Goal: Transaction & Acquisition: Purchase product/service

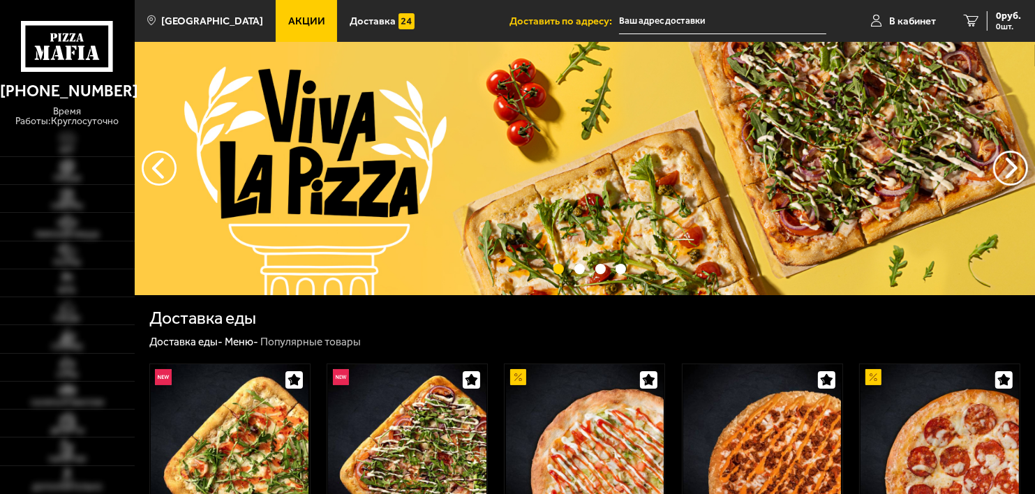
type input "[STREET_ADDRESS]"
click at [899, 16] on span "В кабинет" at bounding box center [912, 21] width 47 height 10
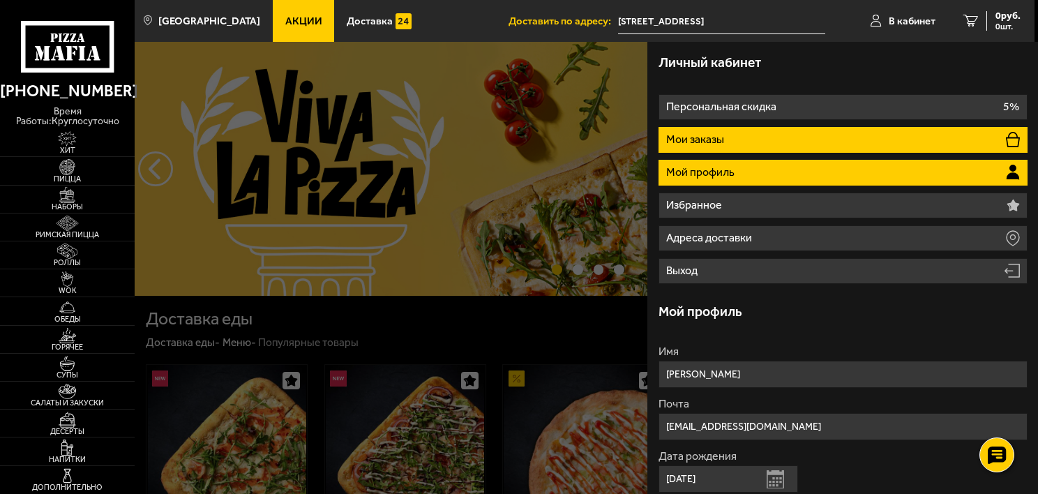
click at [802, 145] on li "Мои заказы" at bounding box center [843, 140] width 369 height 26
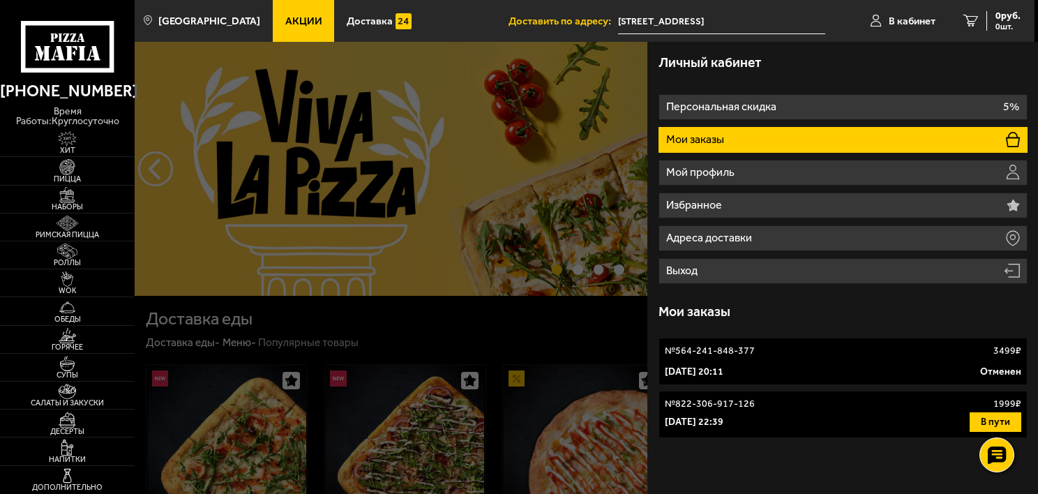
click at [786, 363] on link "№ 564-241-848-377 3499 ₽ [DATE] 20:11 Отменен" at bounding box center [843, 361] width 369 height 47
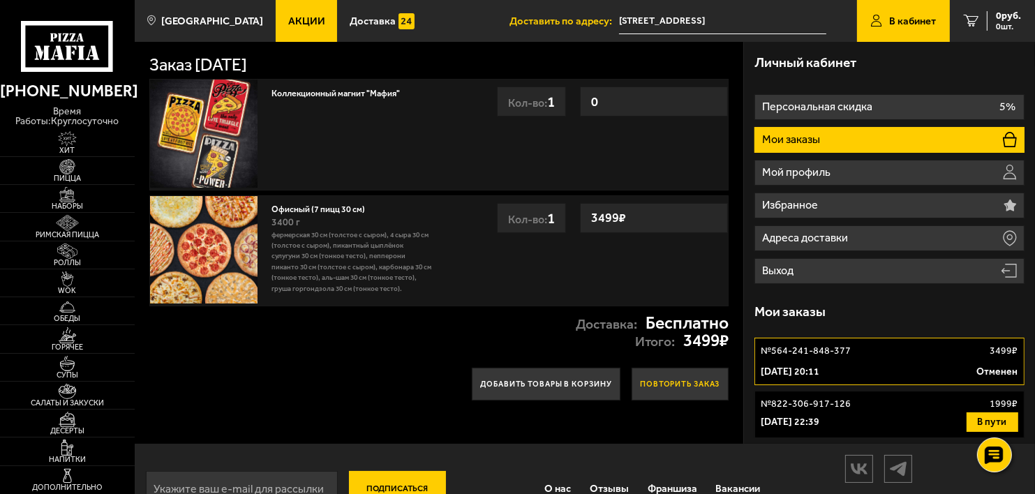
click at [706, 374] on button "Повторить заказ" at bounding box center [680, 384] width 98 height 32
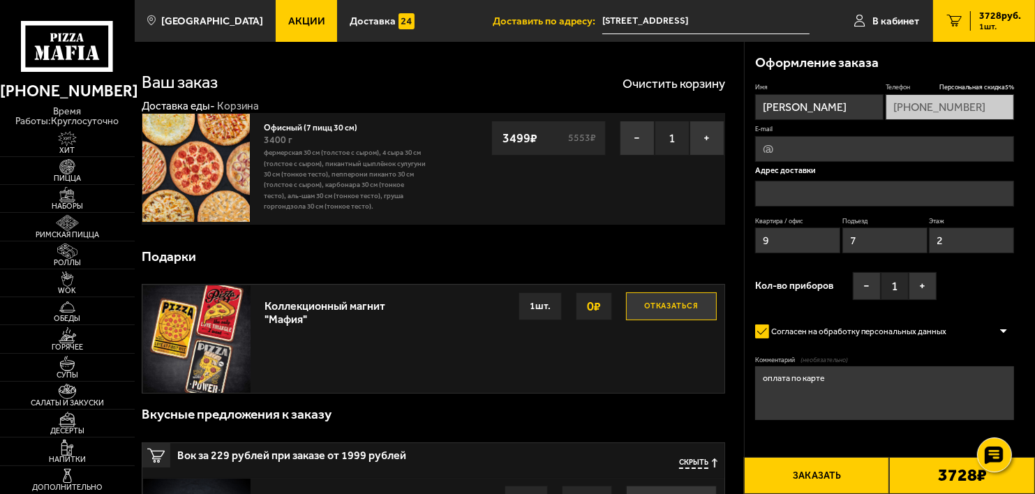
type input "[STREET_ADDRESS]"
click at [842, 381] on textarea "оплата по карте" at bounding box center [884, 393] width 259 height 54
drag, startPoint x: 848, startPoint y: 376, endPoint x: 761, endPoint y: 380, distance: 87.3
click at [761, 380] on textarea "оплата по карте" at bounding box center [884, 393] width 259 height 54
paste textarea "[PHONE_NUMBER]"
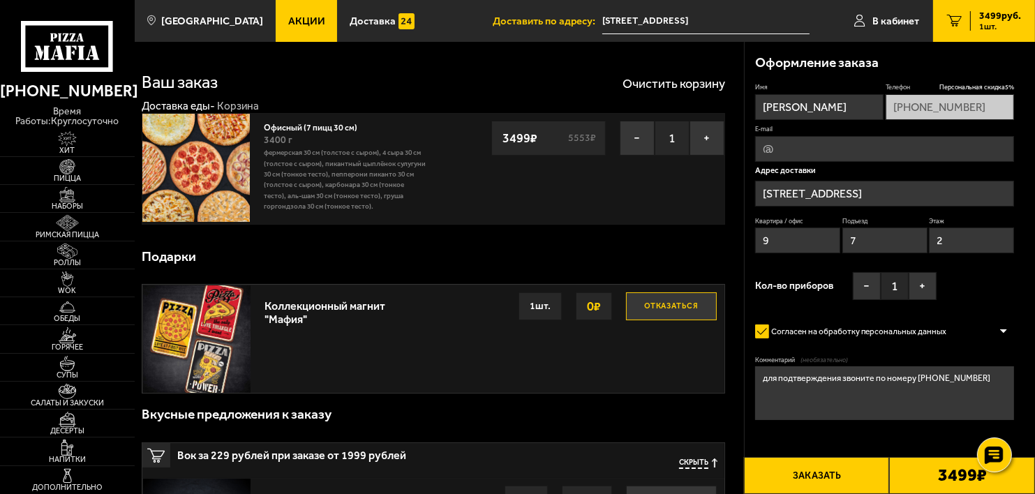
type textarea "для подтверждения звоните по номеру [PHONE_NUMBER]"
click at [832, 470] on button "Заказать" at bounding box center [817, 475] width 146 height 37
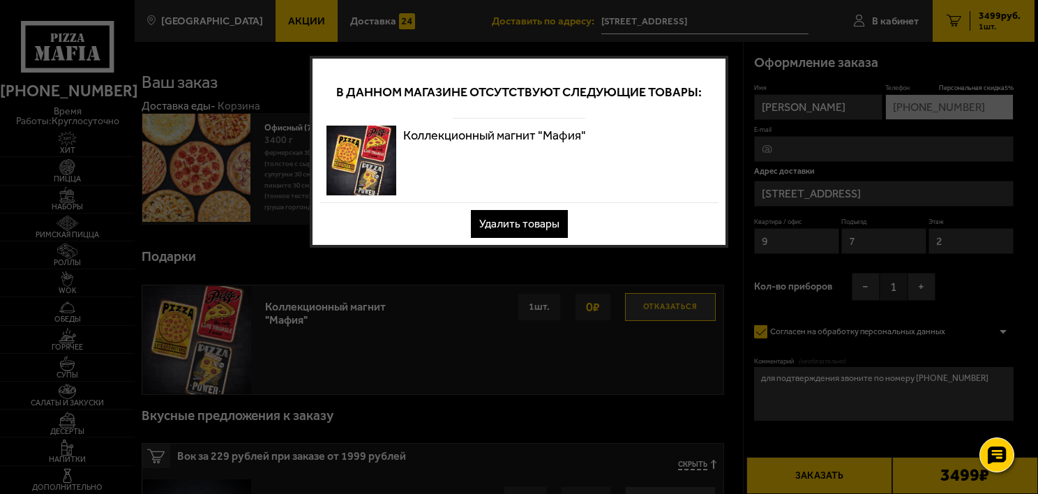
click at [548, 215] on button "Удалить товары" at bounding box center [519, 224] width 97 height 28
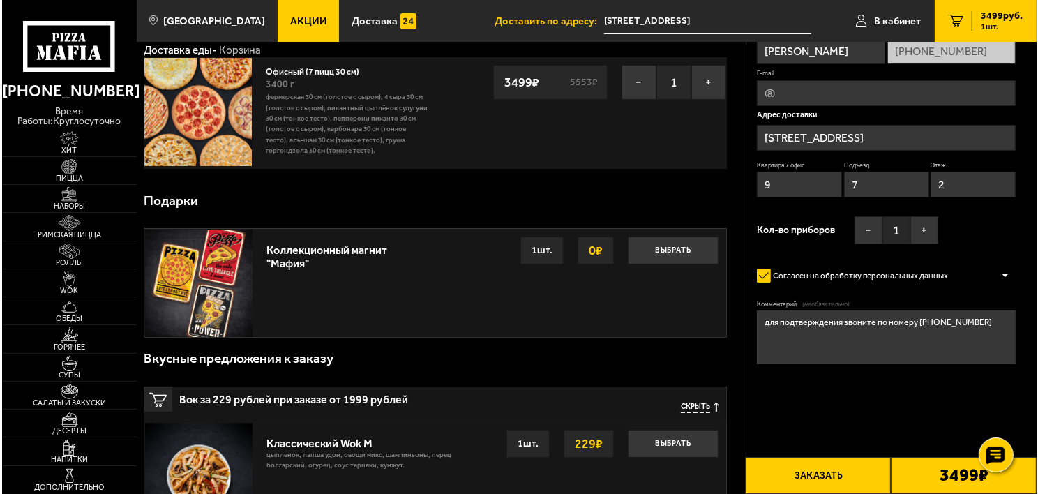
scroll to position [140, 0]
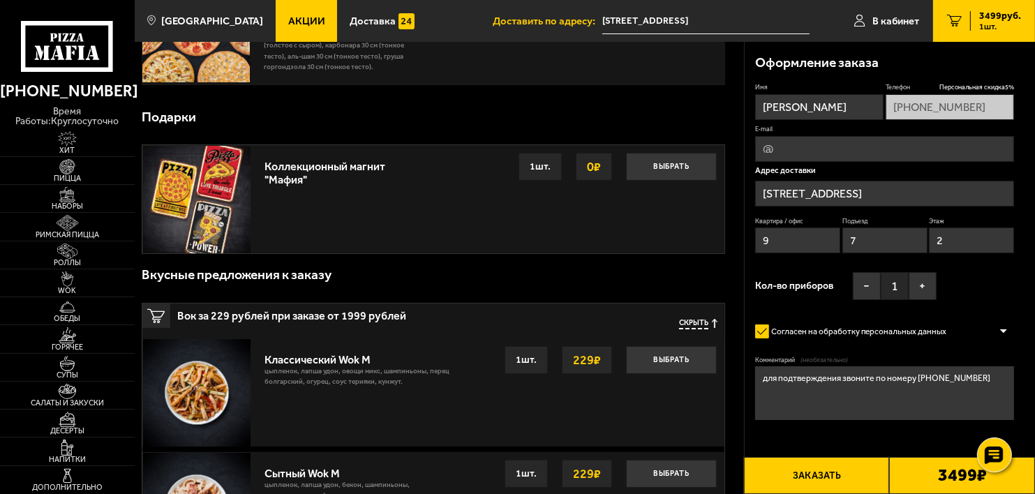
click at [858, 472] on button "Заказать" at bounding box center [817, 475] width 146 height 37
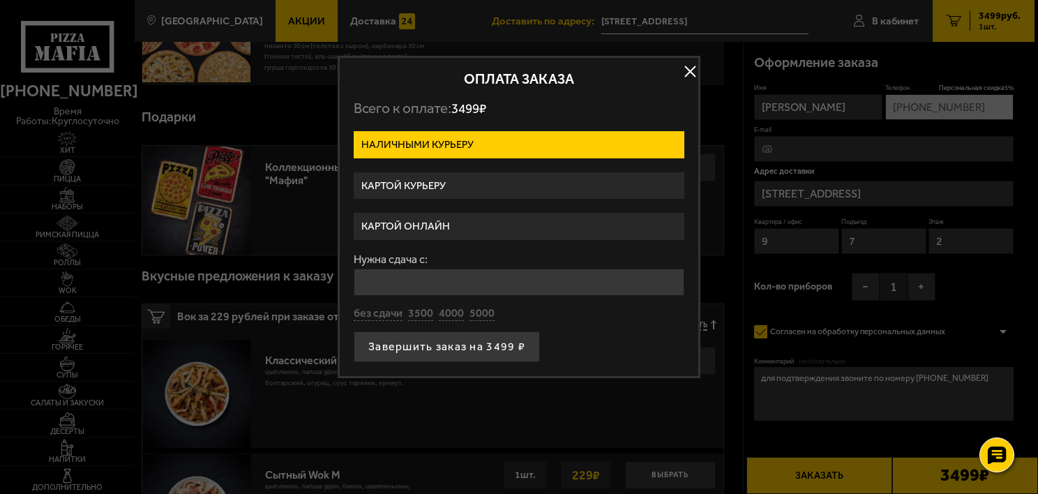
click at [460, 179] on label "Картой курьеру" at bounding box center [519, 185] width 331 height 27
click at [0, 0] on input "Картой курьеру" at bounding box center [0, 0] width 0 height 0
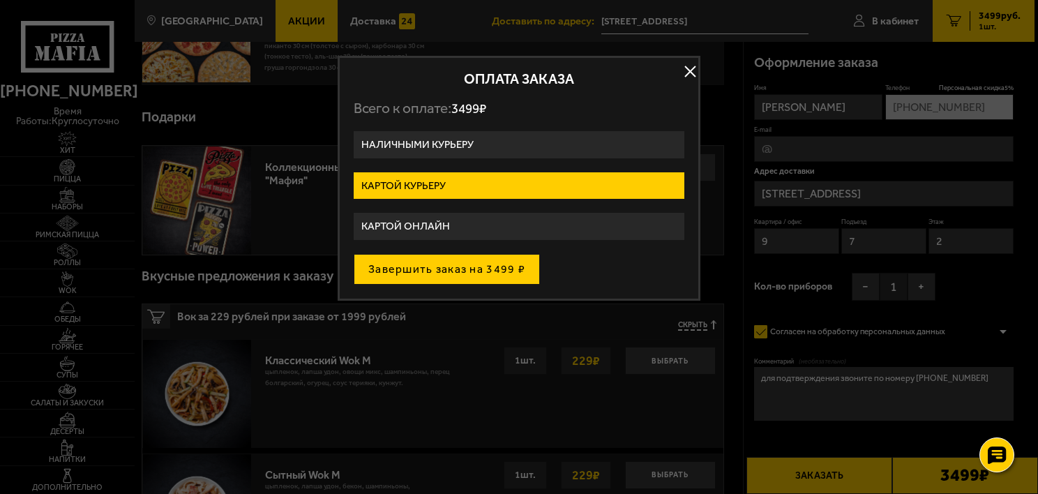
click at [481, 271] on button "Завершить заказ на 3499 ₽" at bounding box center [447, 269] width 186 height 31
